Goal: Task Accomplishment & Management: Complete application form

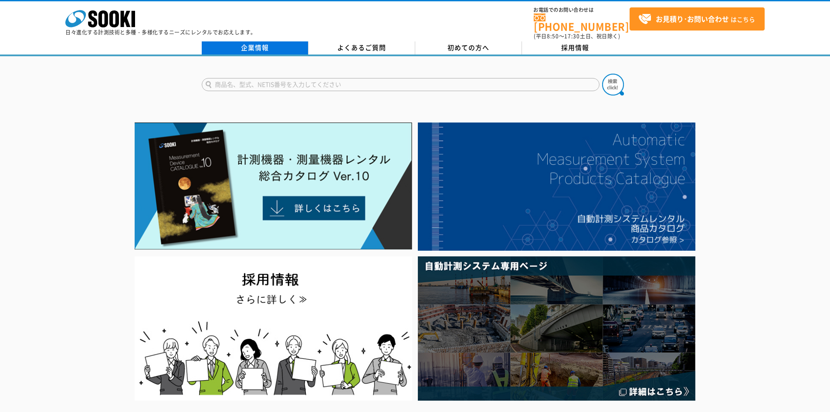
click at [241, 41] on link "企業情報" at bounding box center [255, 47] width 107 height 13
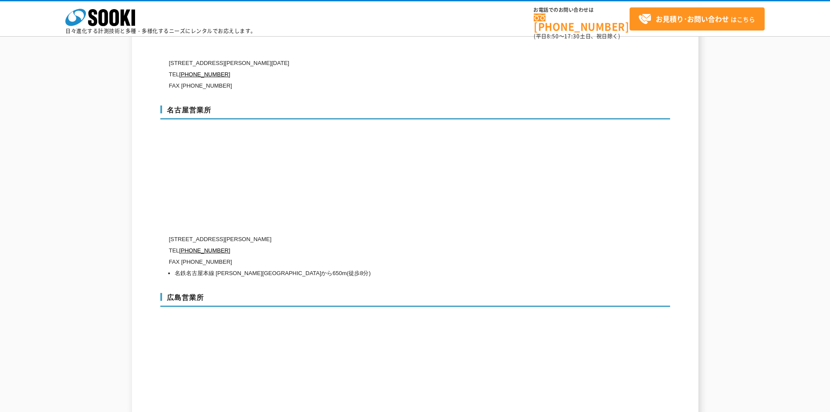
scroll to position [3050, 0]
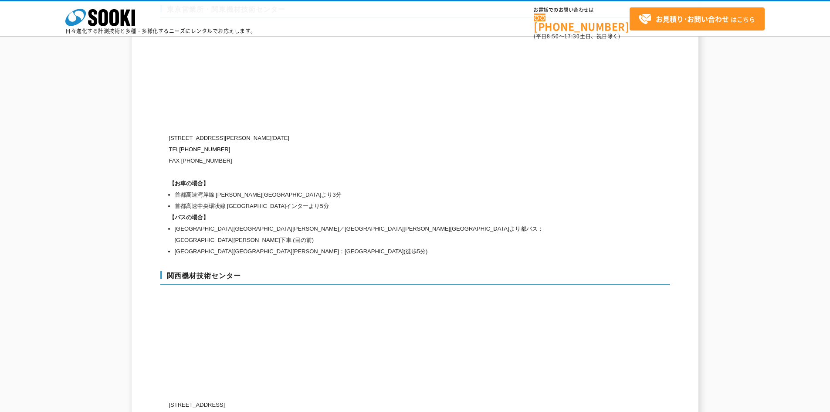
scroll to position [3878, 0]
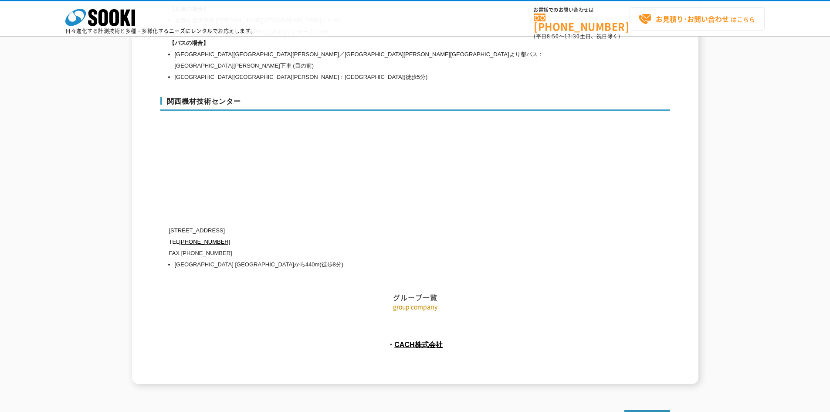
click at [699, 20] on strong "お見積り･お問い合わせ" at bounding box center [692, 19] width 73 height 10
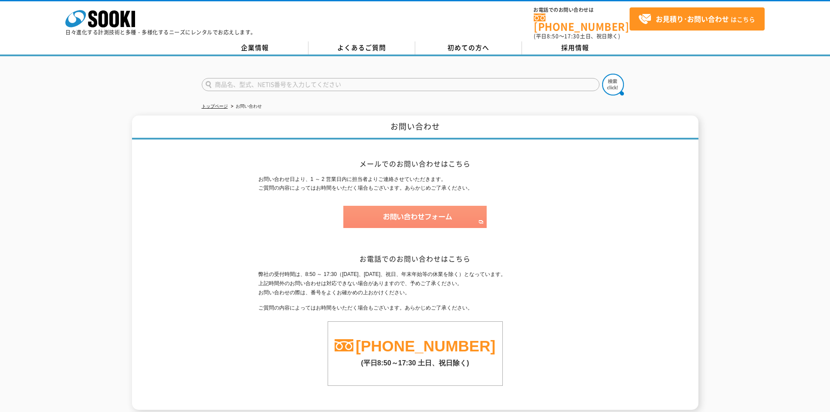
click at [437, 206] on img at bounding box center [414, 217] width 143 height 22
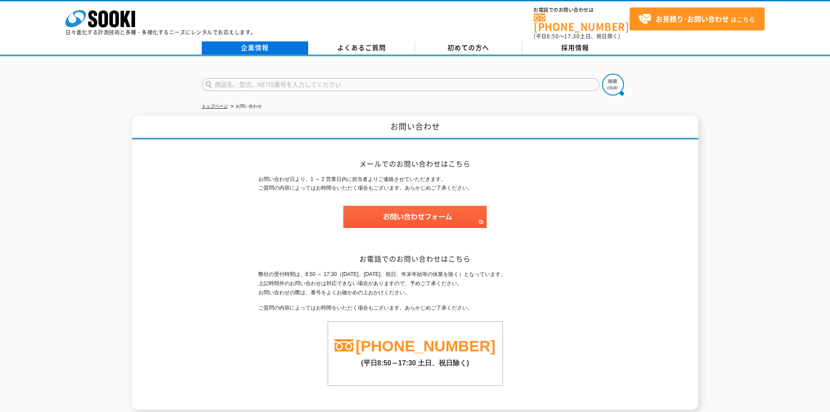
click at [257, 41] on link "企業情報" at bounding box center [255, 47] width 107 height 13
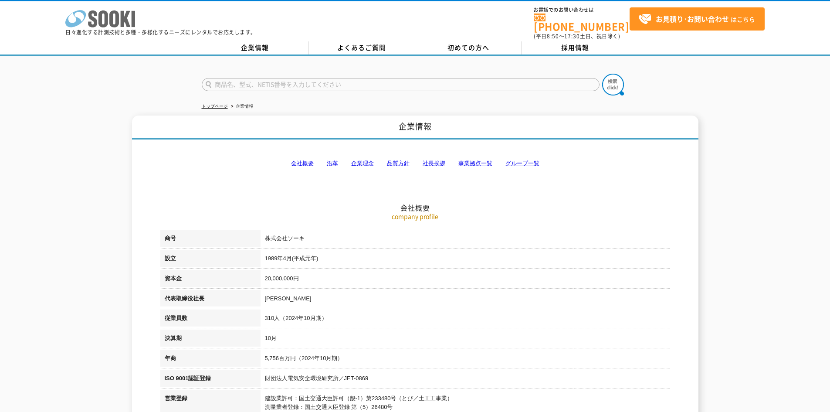
click at [91, 14] on icon at bounding box center [92, 18] width 9 height 17
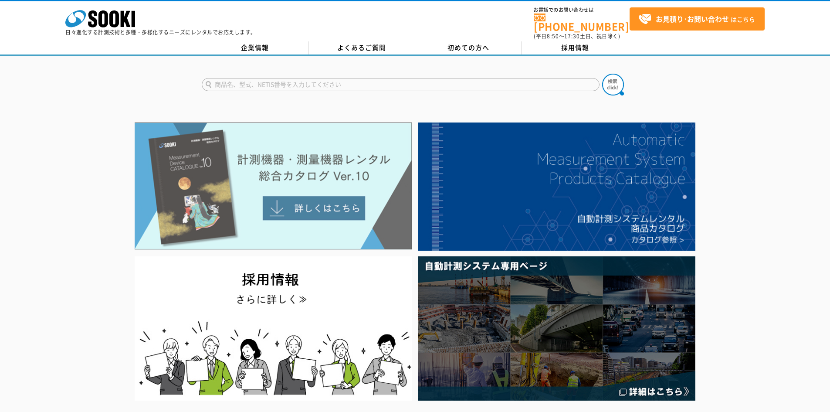
click at [315, 190] on img at bounding box center [274, 185] width 278 height 127
